Goal: Check status: Check status

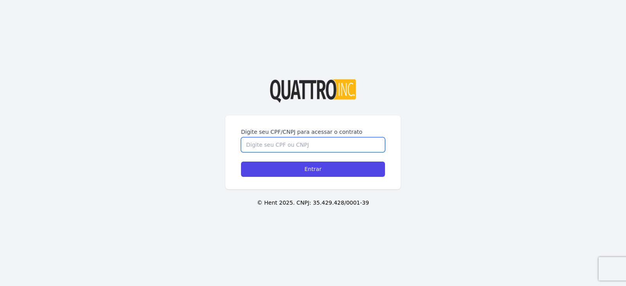
click at [298, 146] on input "Digite seu CPF/CNPJ para acessar o contrato" at bounding box center [313, 144] width 144 height 15
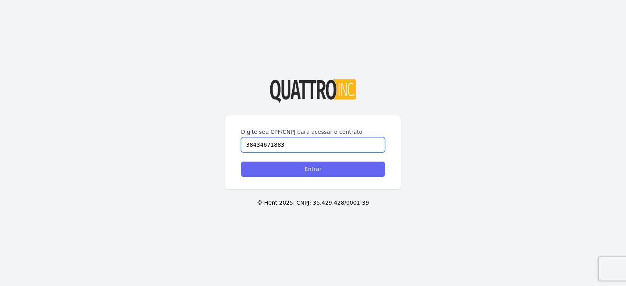
type input "38434671883"
click at [355, 174] on input "Entrar" at bounding box center [313, 169] width 144 height 15
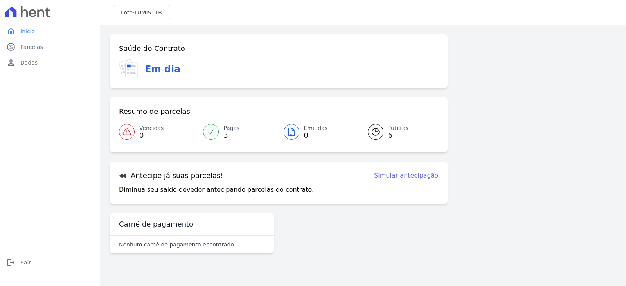
click at [390, 130] on span "Futuras" at bounding box center [398, 128] width 20 height 8
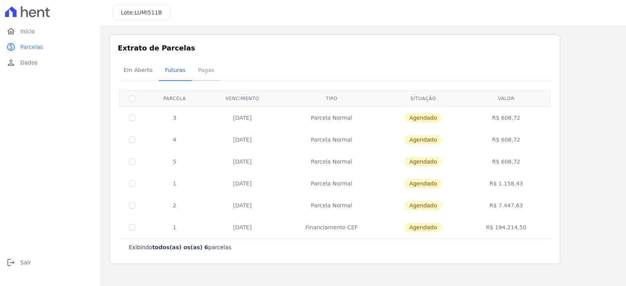
click at [193, 72] on span "Pagas" at bounding box center [205, 70] width 25 height 16
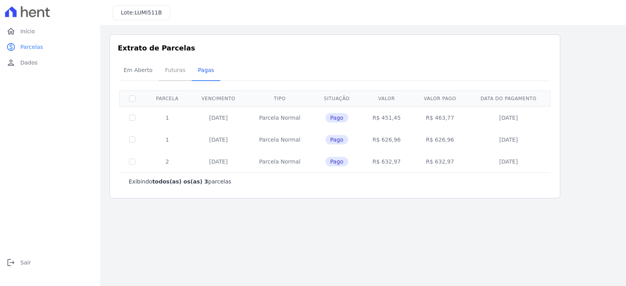
click at [169, 74] on span "Futuras" at bounding box center [175, 70] width 30 height 16
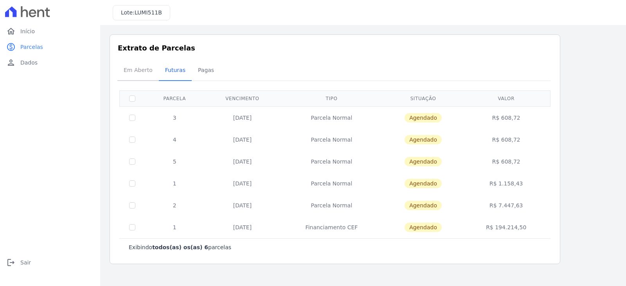
click at [136, 69] on span "Em Aberto" at bounding box center [138, 70] width 38 height 16
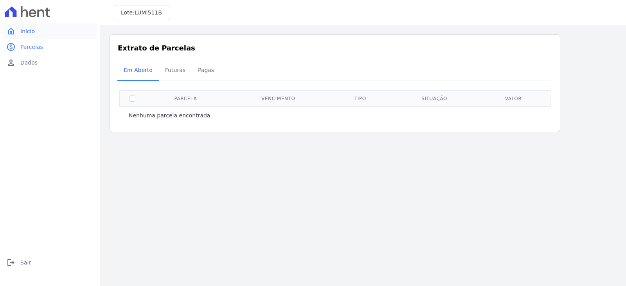
click at [21, 31] on span "Início" at bounding box center [27, 31] width 14 height 8
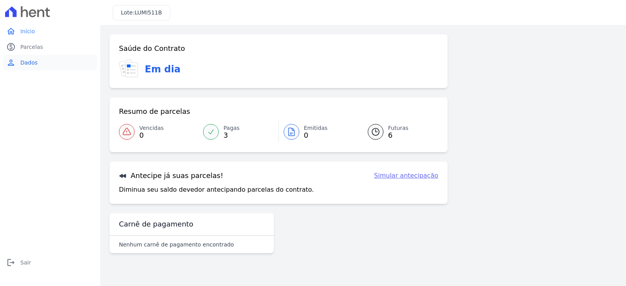
click at [29, 68] on link "person Dados" at bounding box center [50, 63] width 94 height 16
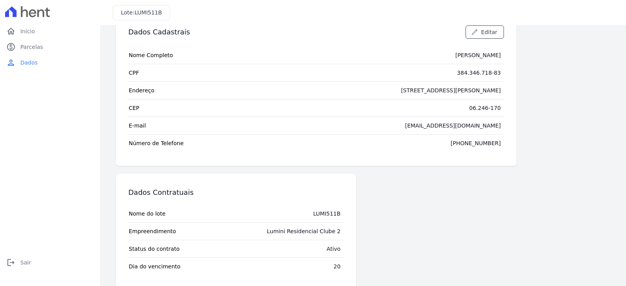
scroll to position [36, 0]
